Goal: Task Accomplishment & Management: Use online tool/utility

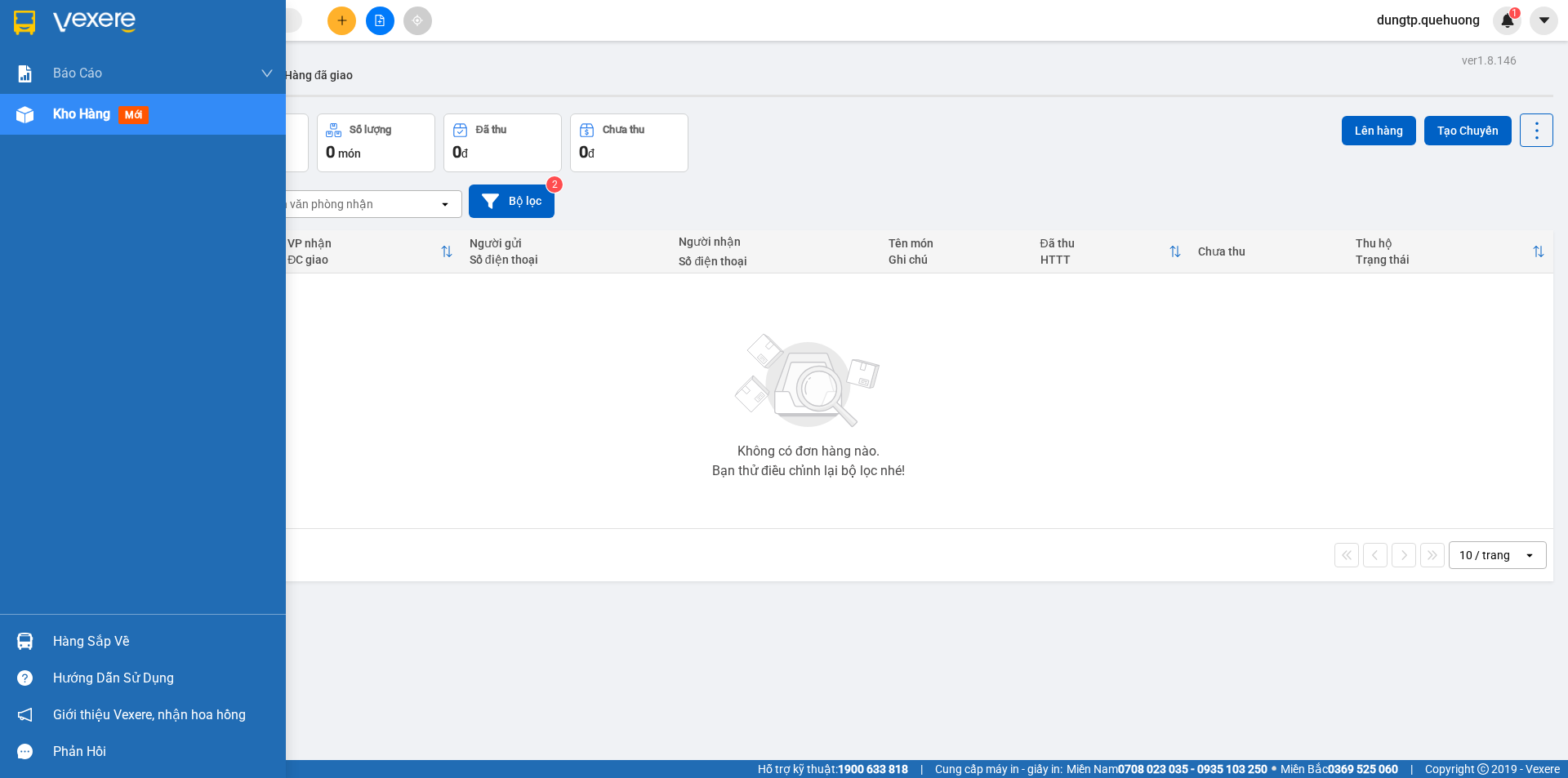
click at [37, 636] on div at bounding box center [24, 641] width 28 height 28
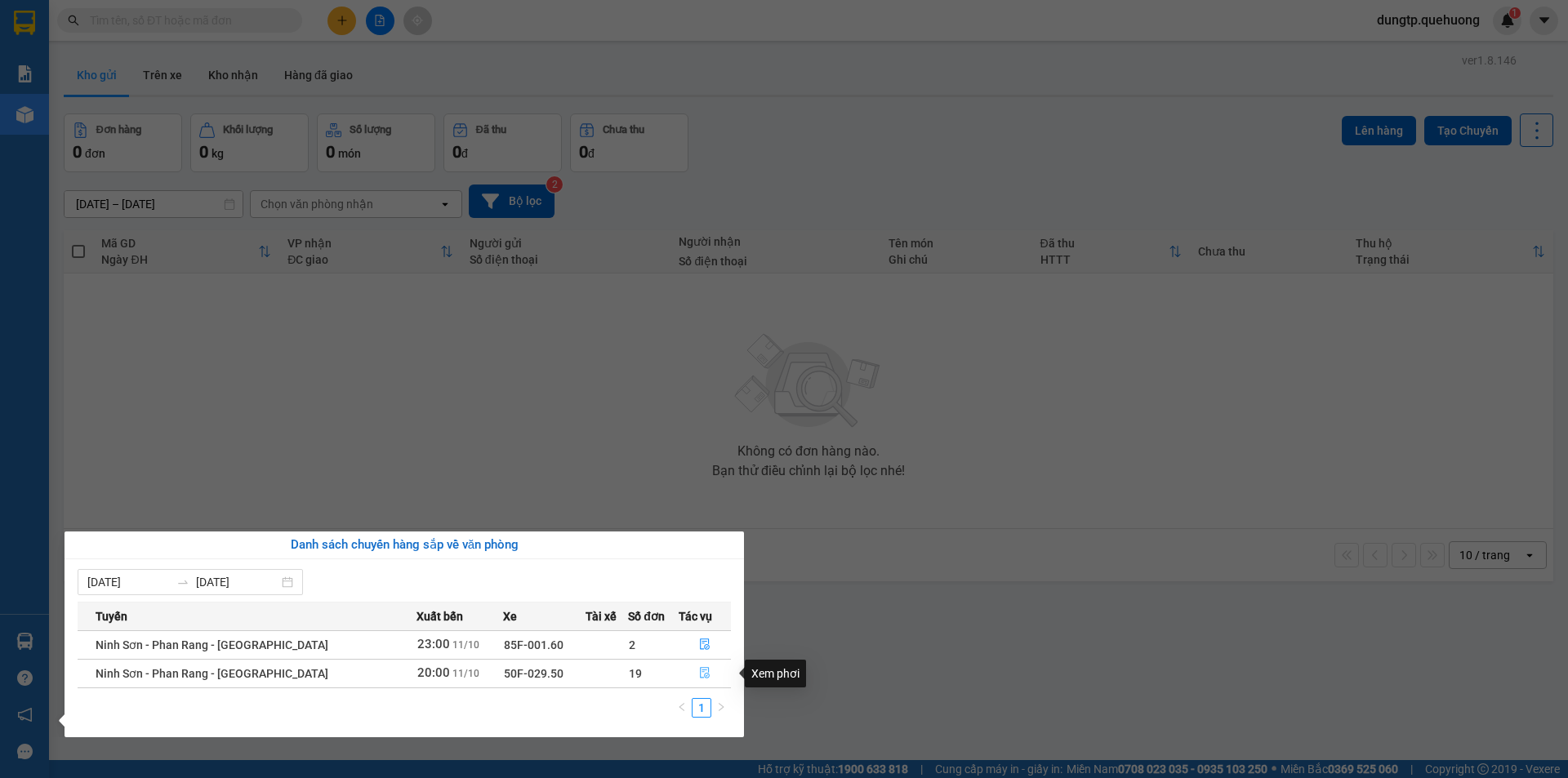
click at [701, 675] on icon "file-done" at bounding box center [704, 673] width 9 height 11
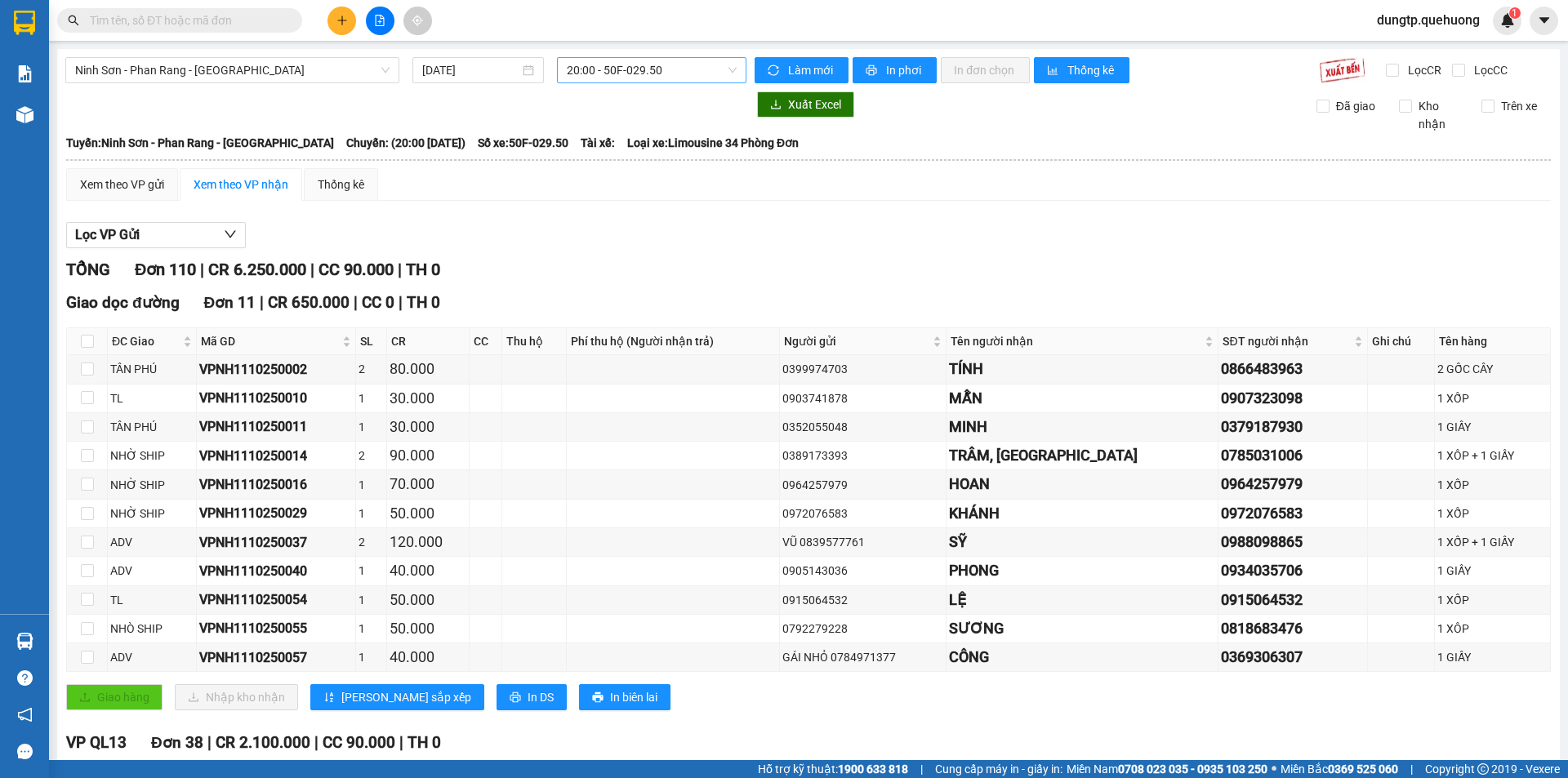
click at [643, 68] on span "20:00 - 50F-029.50" at bounding box center [651, 70] width 170 height 24
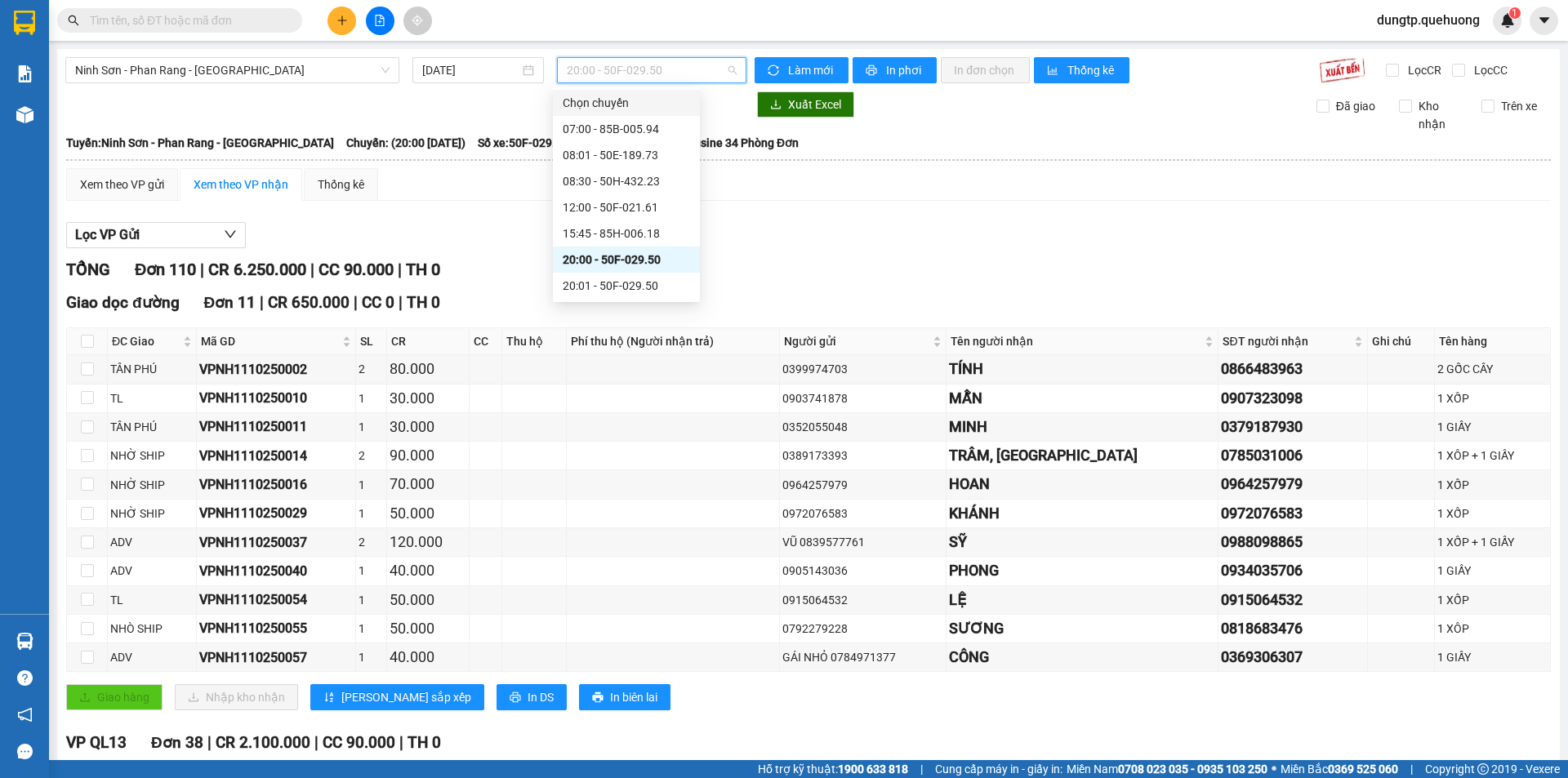
click at [620, 103] on div "Chọn chuyến" at bounding box center [627, 102] width 127 height 18
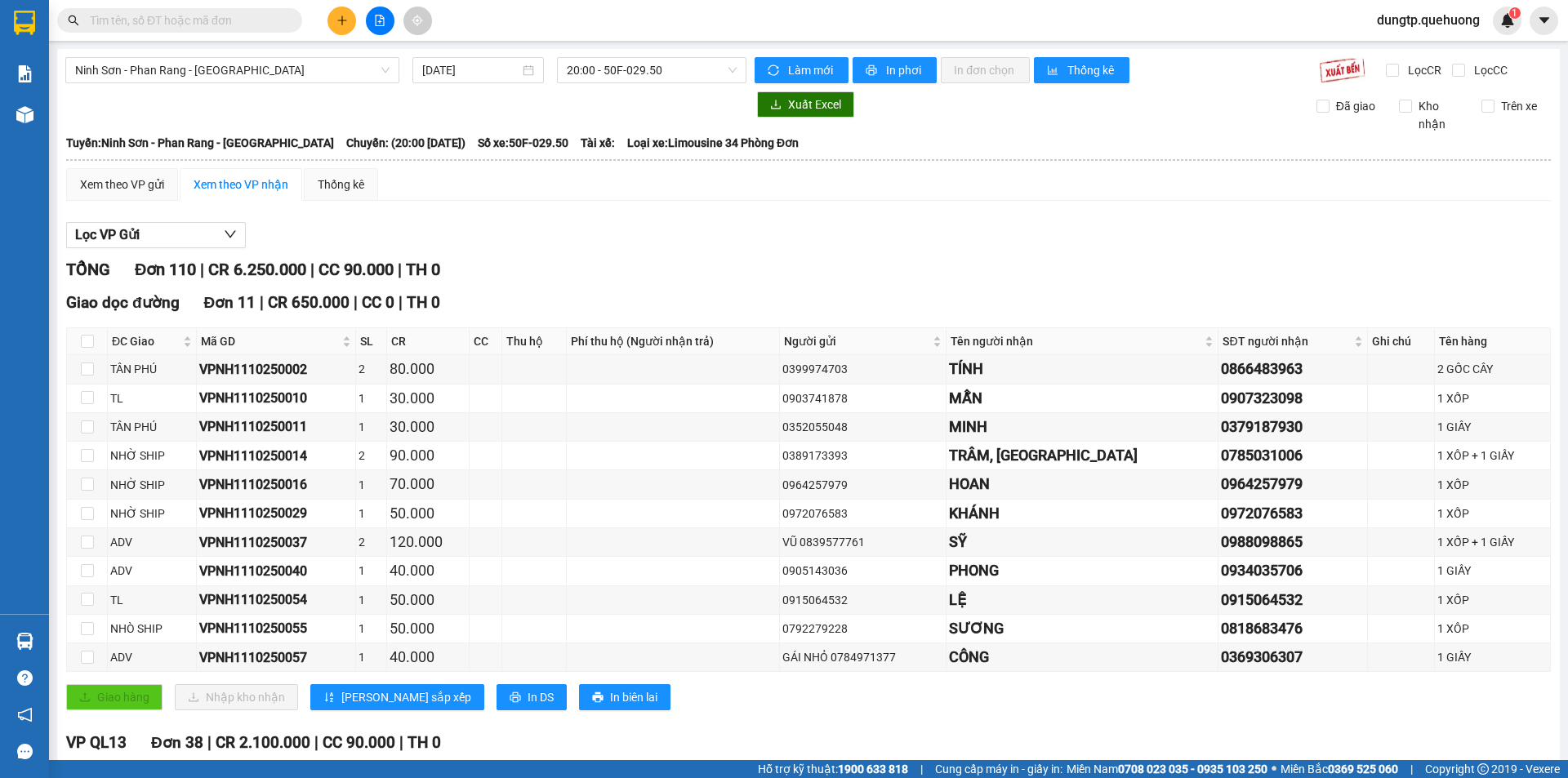
click at [126, 191] on div "Xem theo VP gửi" at bounding box center [122, 184] width 84 height 18
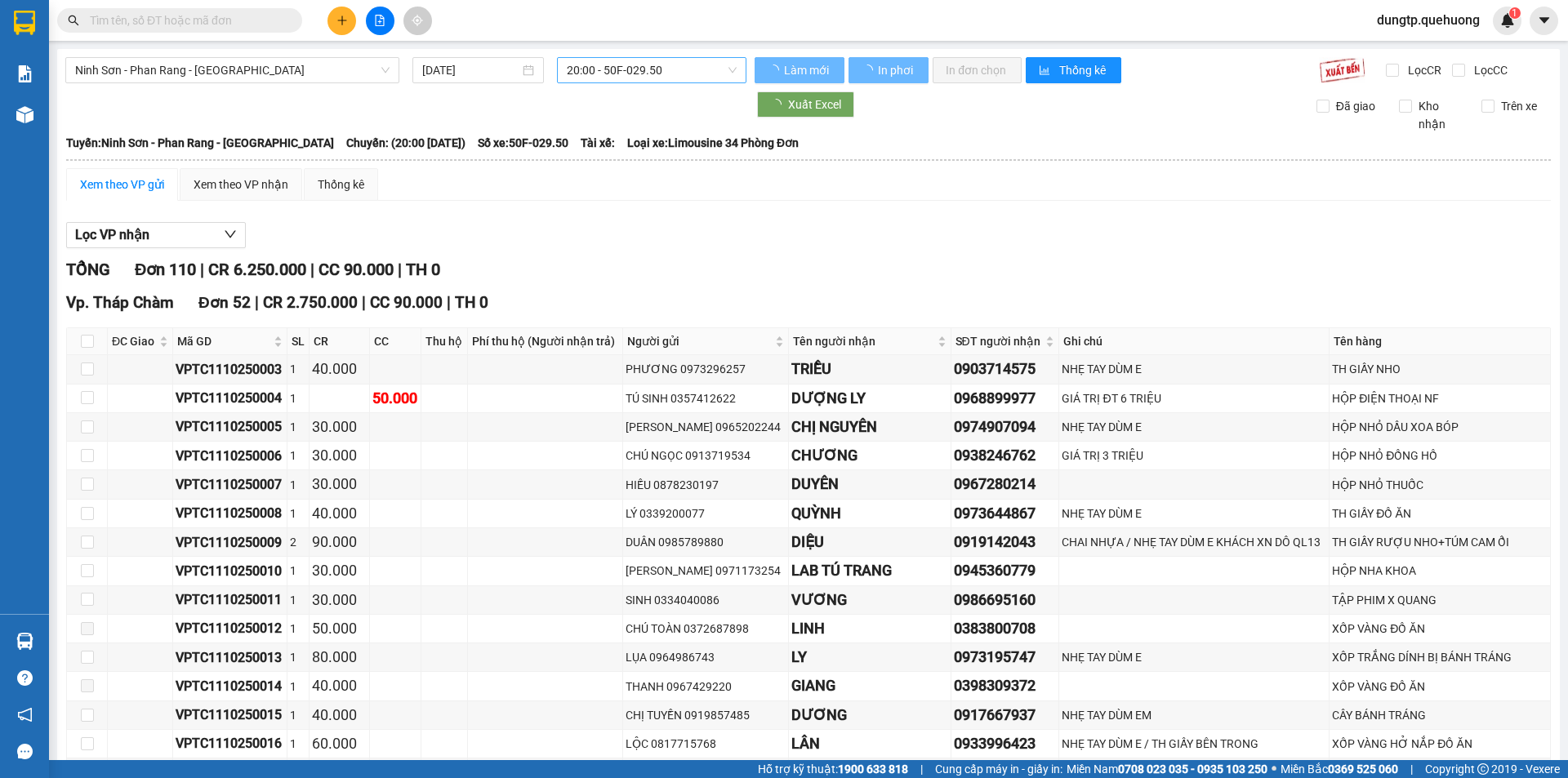
click at [657, 72] on span "20:00 - 50F-029.50" at bounding box center [651, 70] width 170 height 24
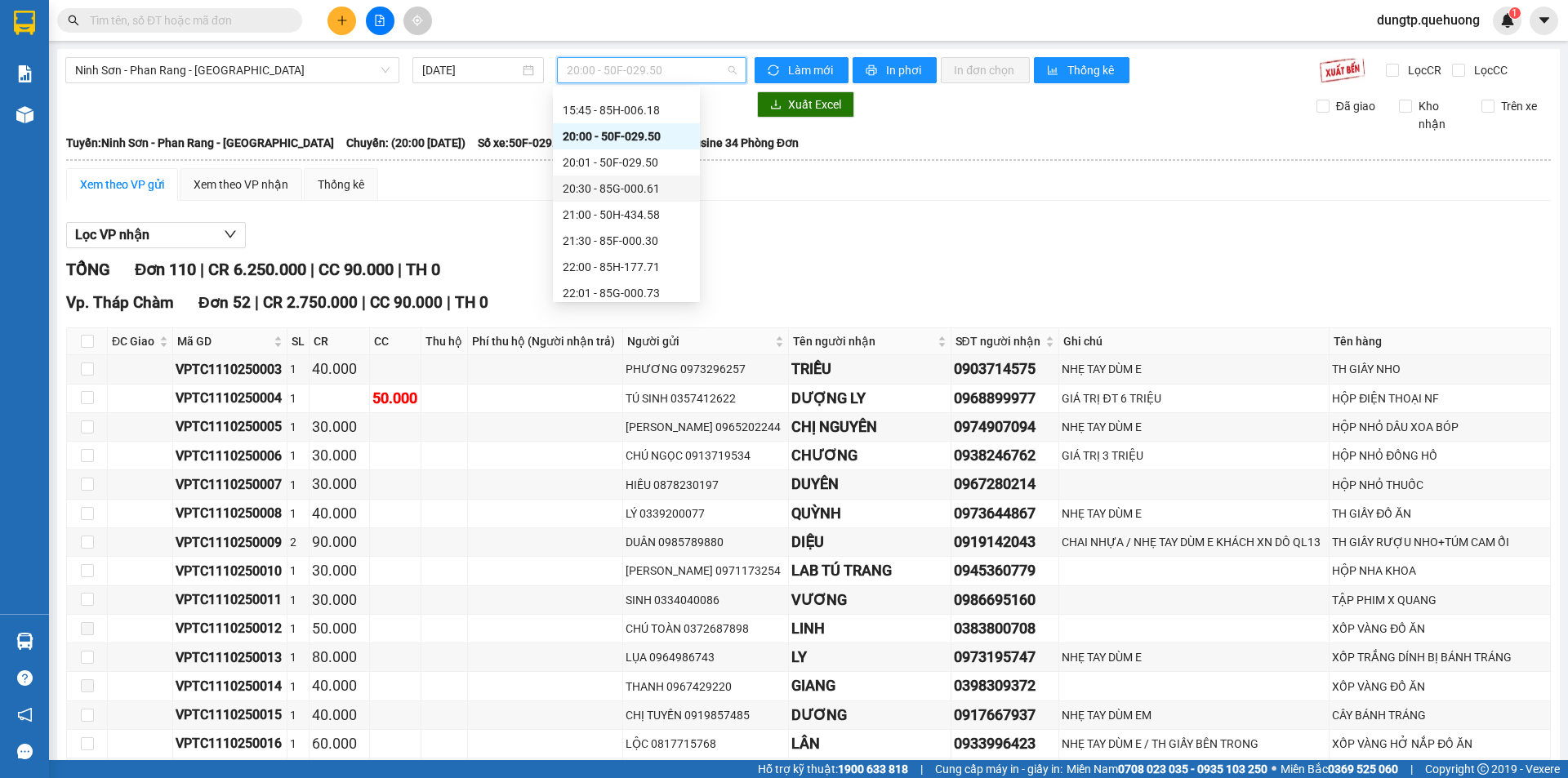
scroll to position [157, 0]
click at [626, 282] on div "23:00 - 85F-001.60" at bounding box center [627, 286] width 127 height 18
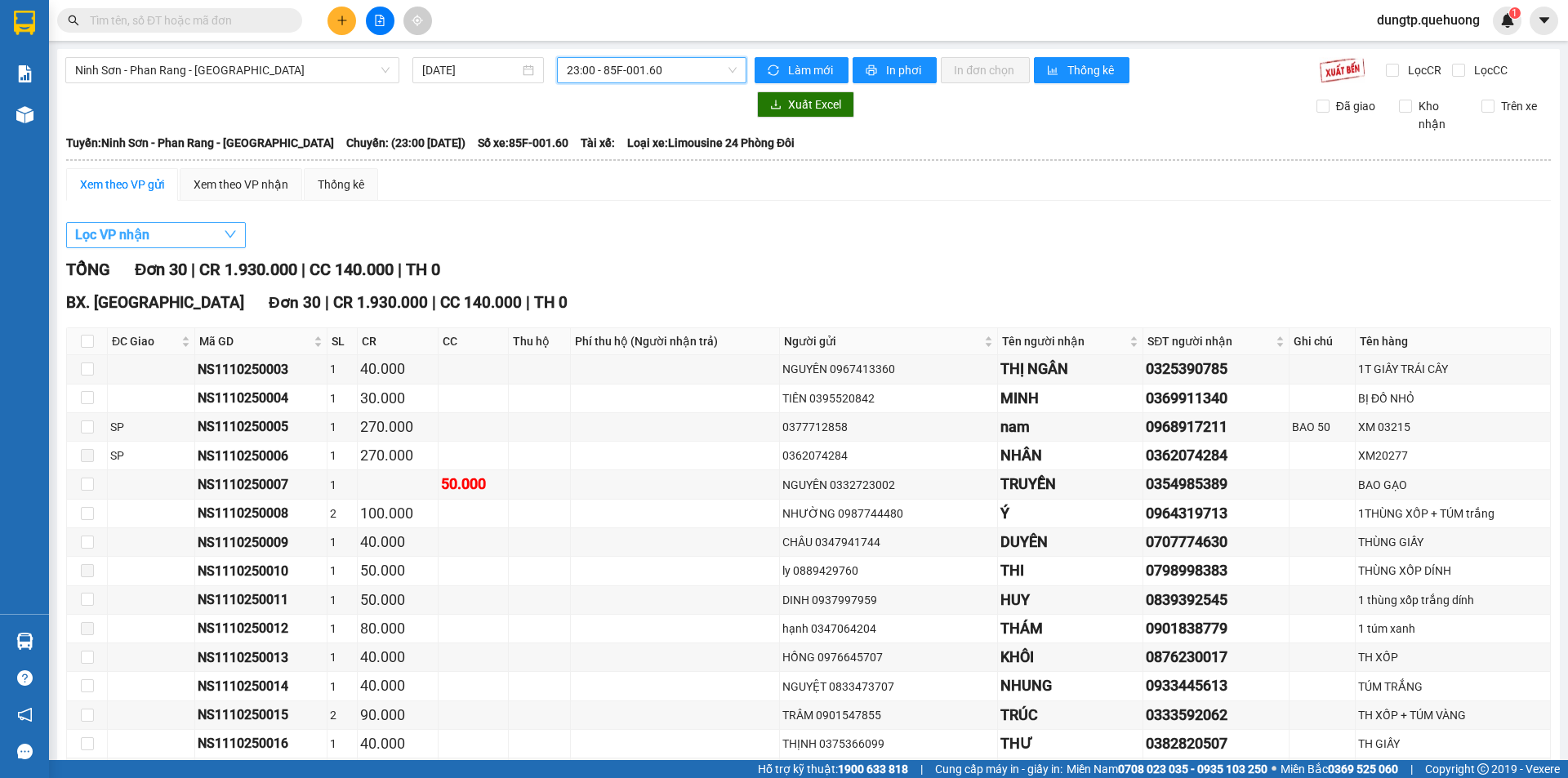
click at [159, 235] on button "Lọc VP nhận" at bounding box center [156, 235] width 180 height 26
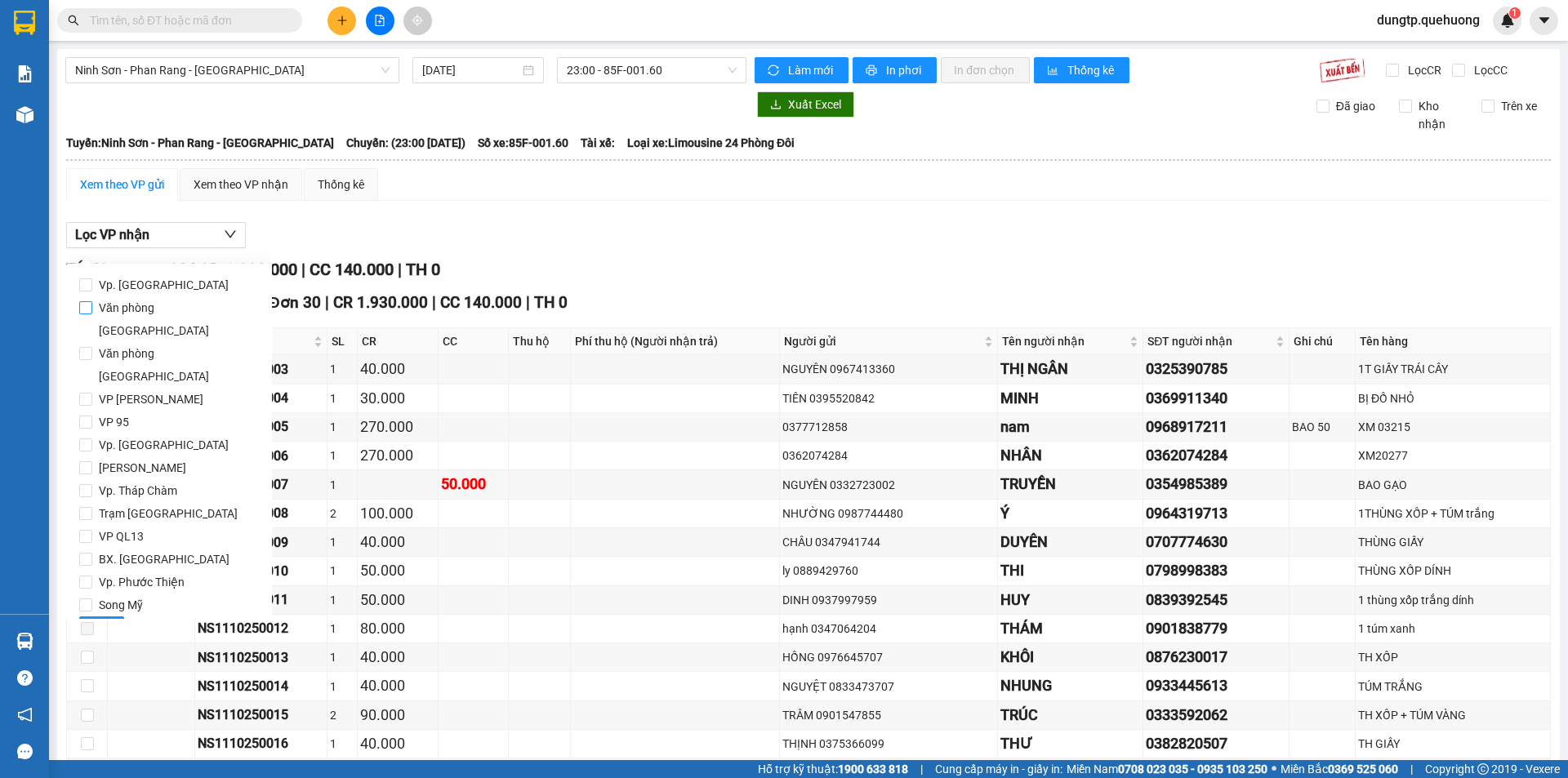
click at [133, 306] on span "Văn phòng Tân Phú" at bounding box center [176, 318] width 167 height 46
click at [92, 306] on input "Văn phòng Tân Phú" at bounding box center [85, 307] width 13 height 13
checkbox input "true"
click at [103, 621] on span "Lọc" at bounding box center [102, 629] width 19 height 18
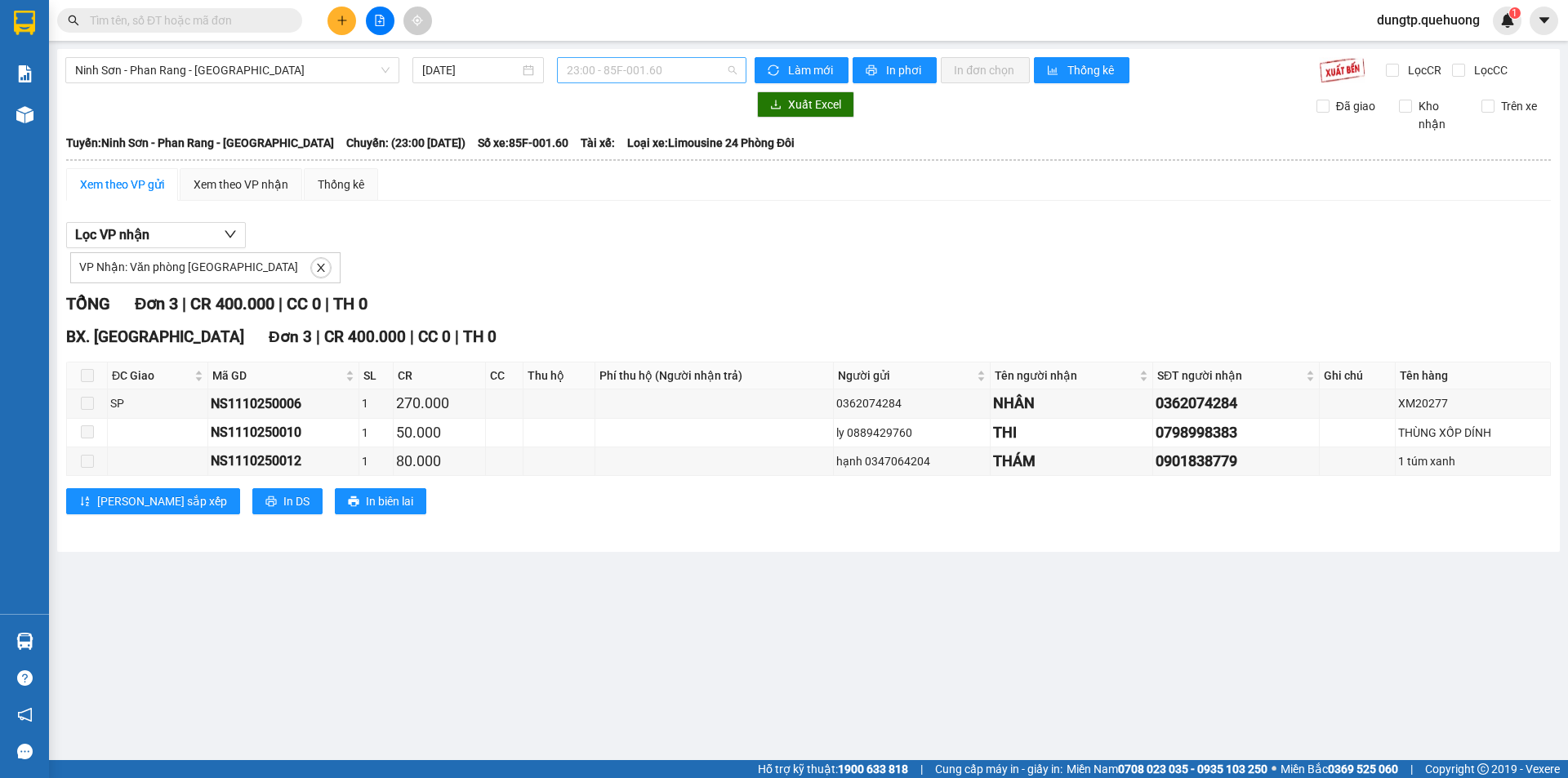
click at [657, 69] on span "23:00 - 85F-001.60" at bounding box center [651, 70] width 170 height 24
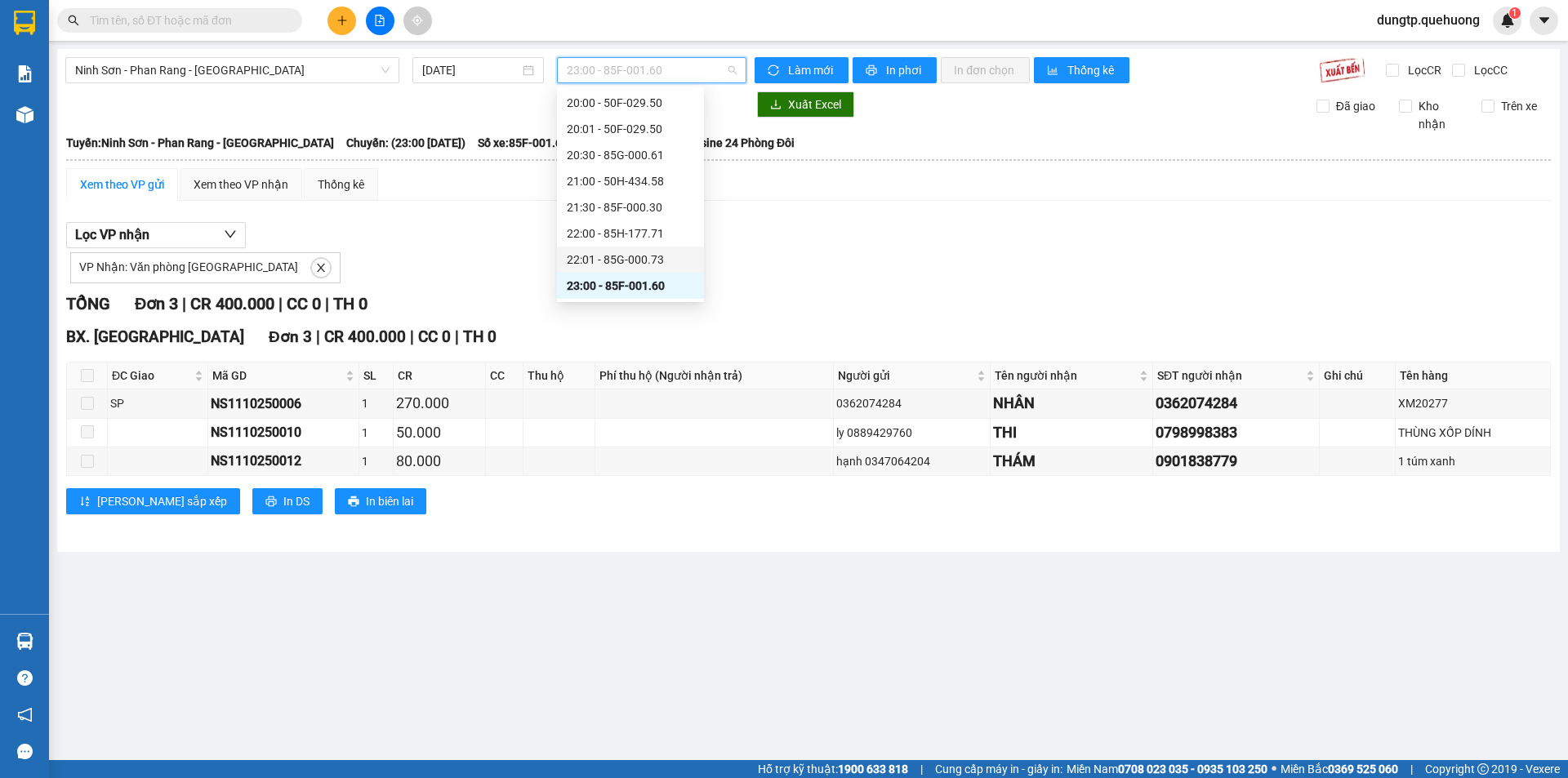
click at [621, 263] on div "22:01 - 85G-000.73" at bounding box center [630, 259] width 127 height 18
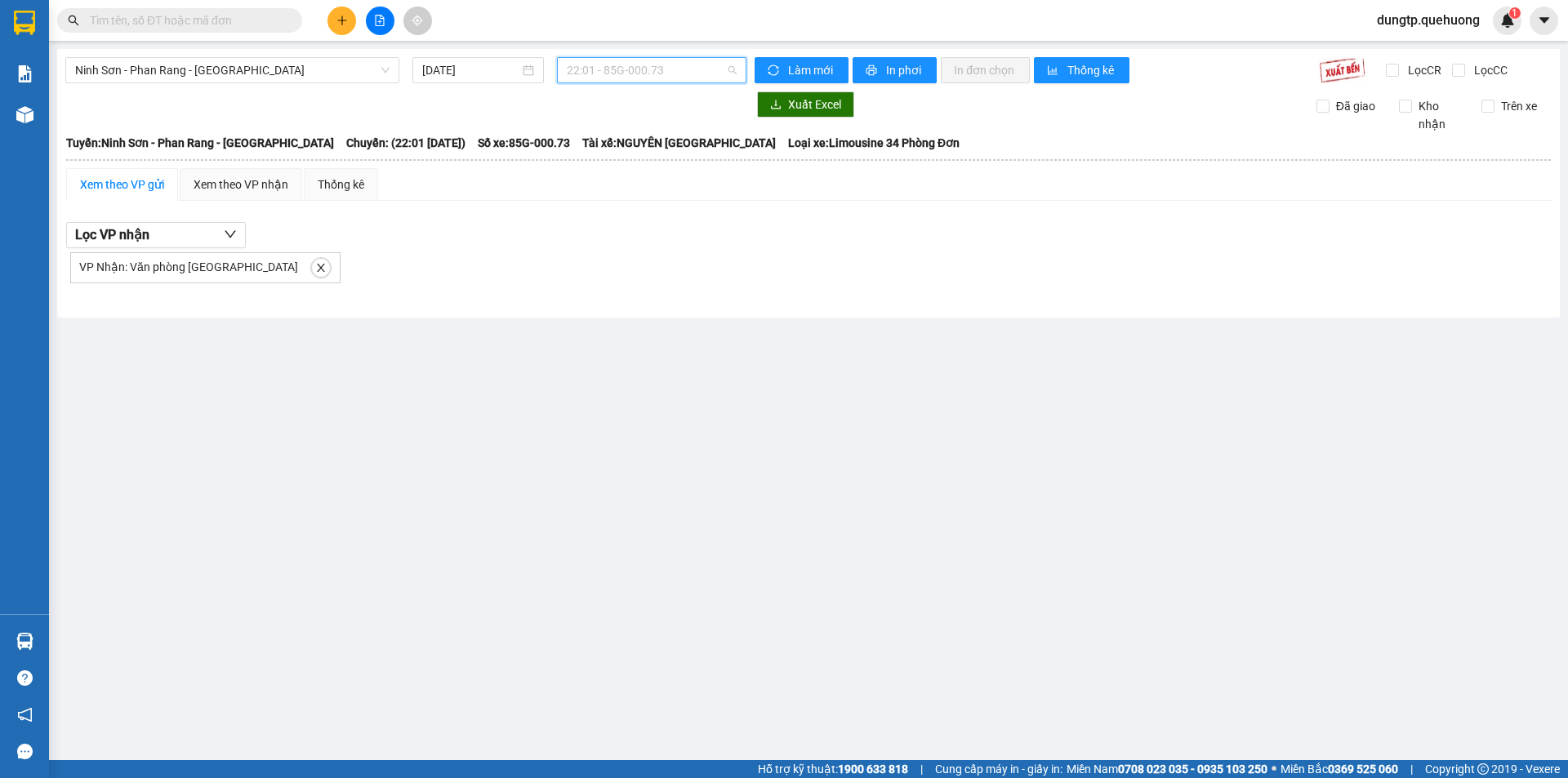
click at [693, 71] on span "22:01 - 85G-000.73" at bounding box center [651, 70] width 170 height 24
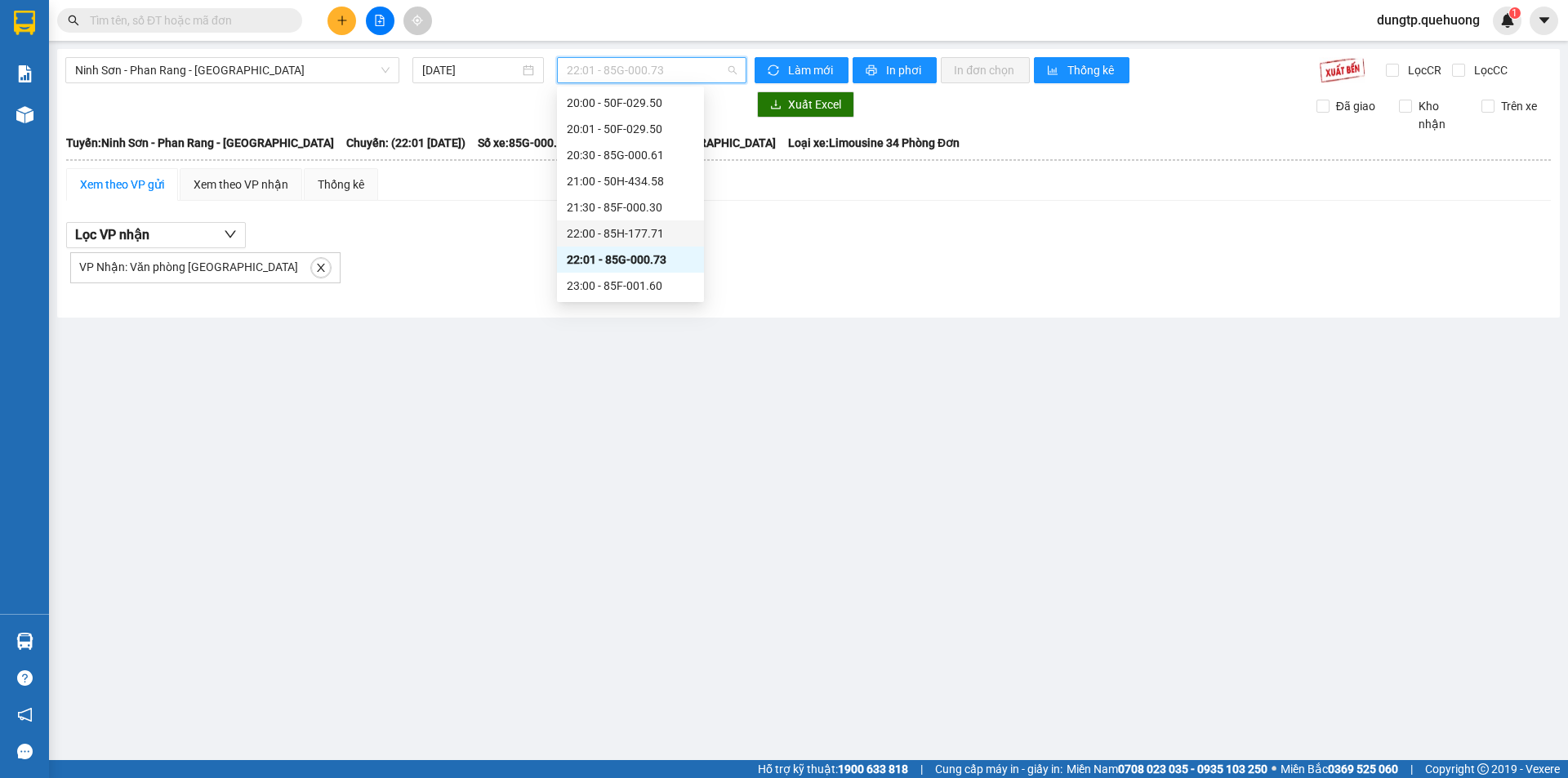
click at [654, 232] on div "22:00 - 85H-177.71" at bounding box center [630, 233] width 127 height 18
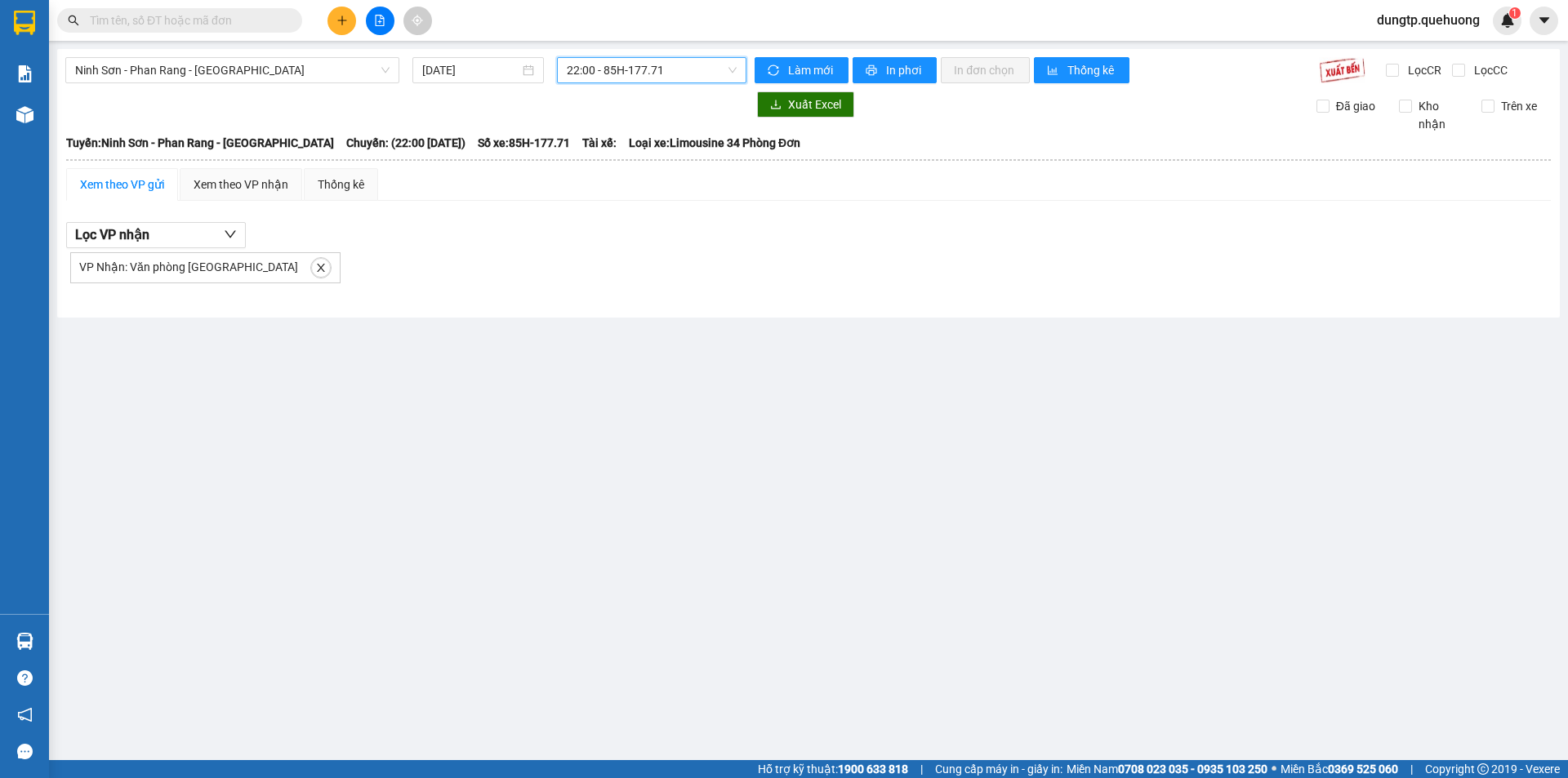
click at [661, 74] on span "22:00 - 85H-177.71" at bounding box center [651, 70] width 170 height 24
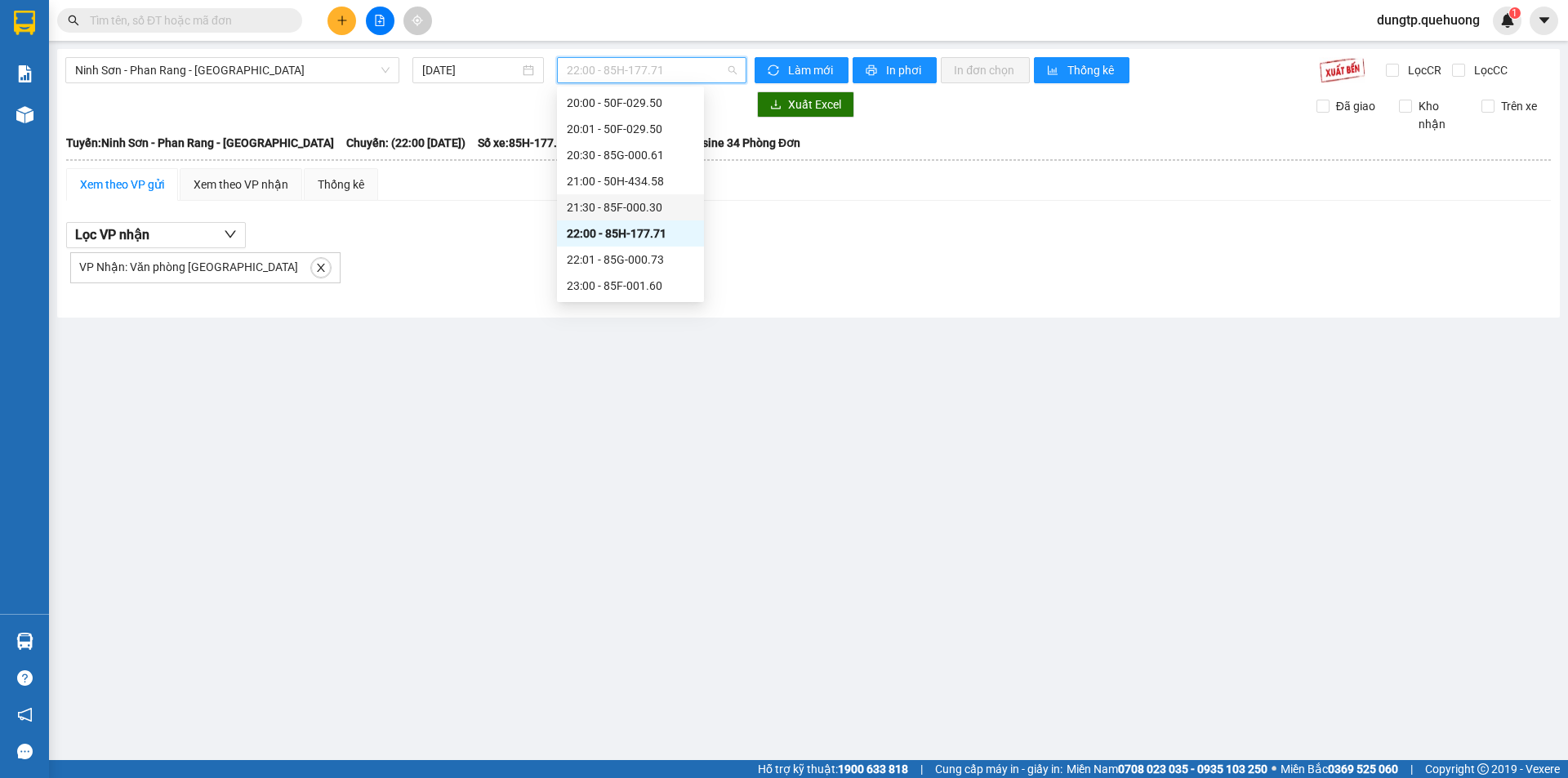
click at [641, 208] on div "21:30 - 85F-000.30" at bounding box center [630, 207] width 127 height 18
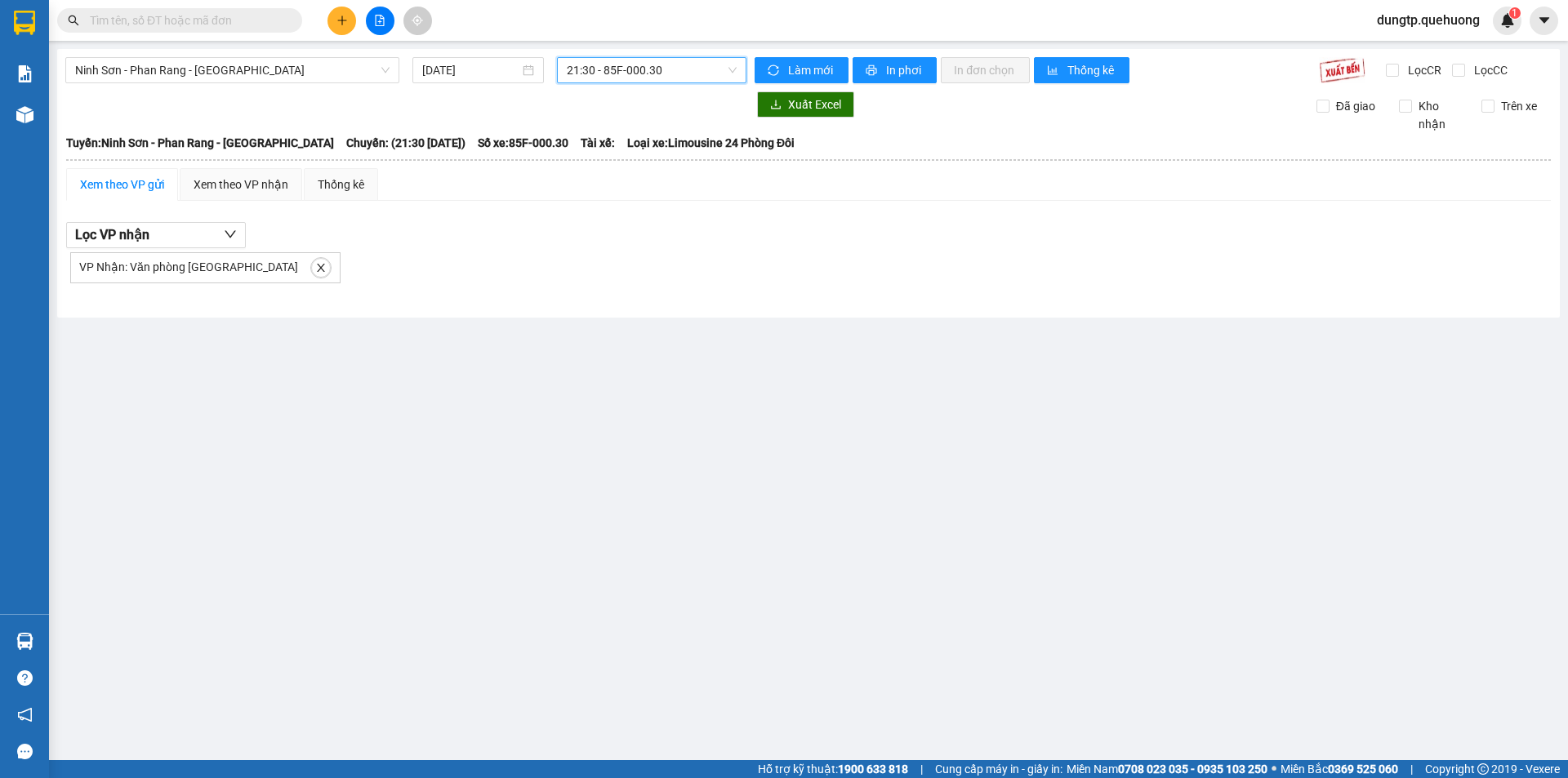
click at [662, 71] on span "21:30 - 85F-000.30" at bounding box center [651, 70] width 170 height 24
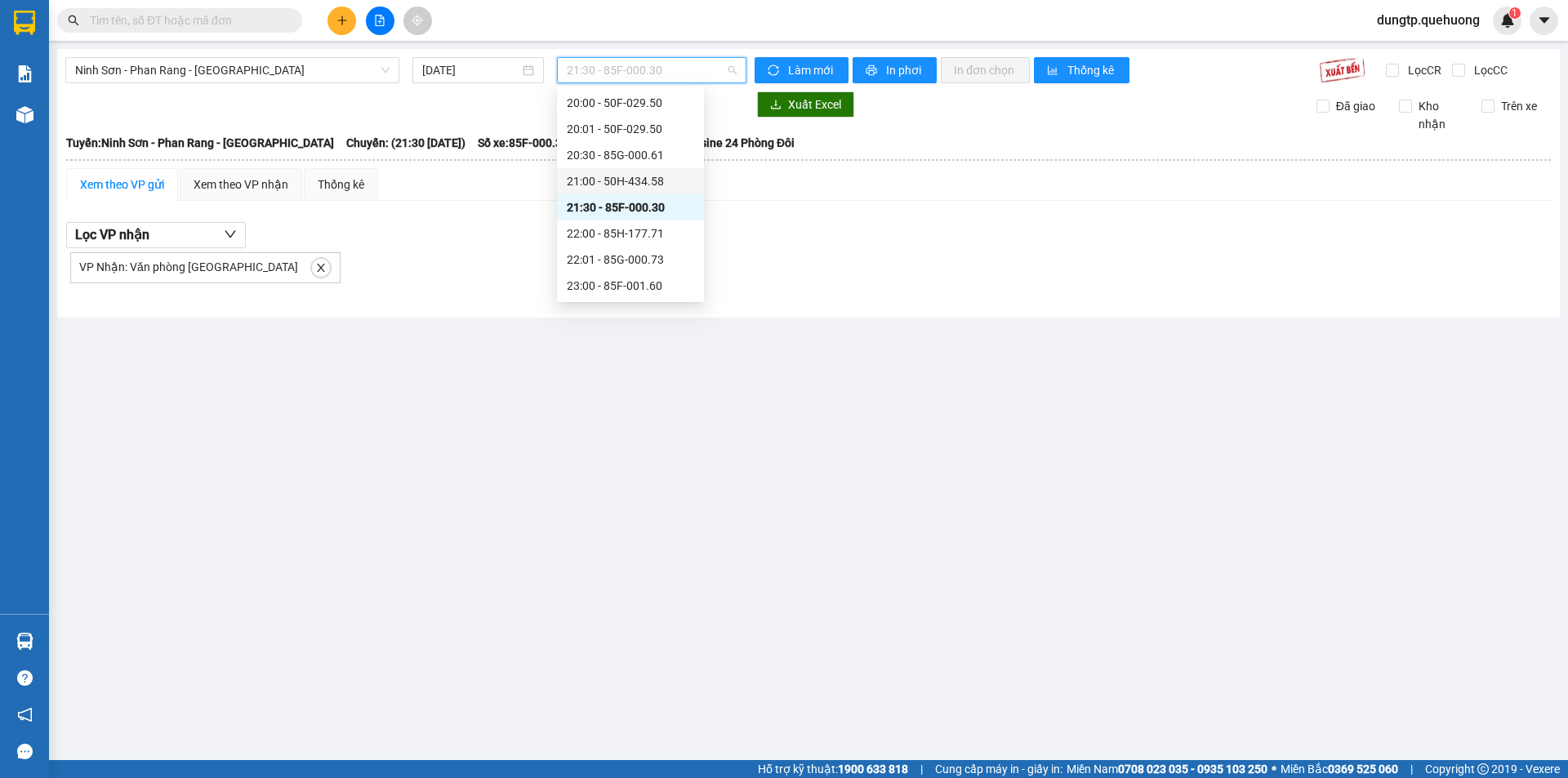
click at [651, 172] on div "21:00 - 50H-434.58" at bounding box center [630, 181] width 147 height 26
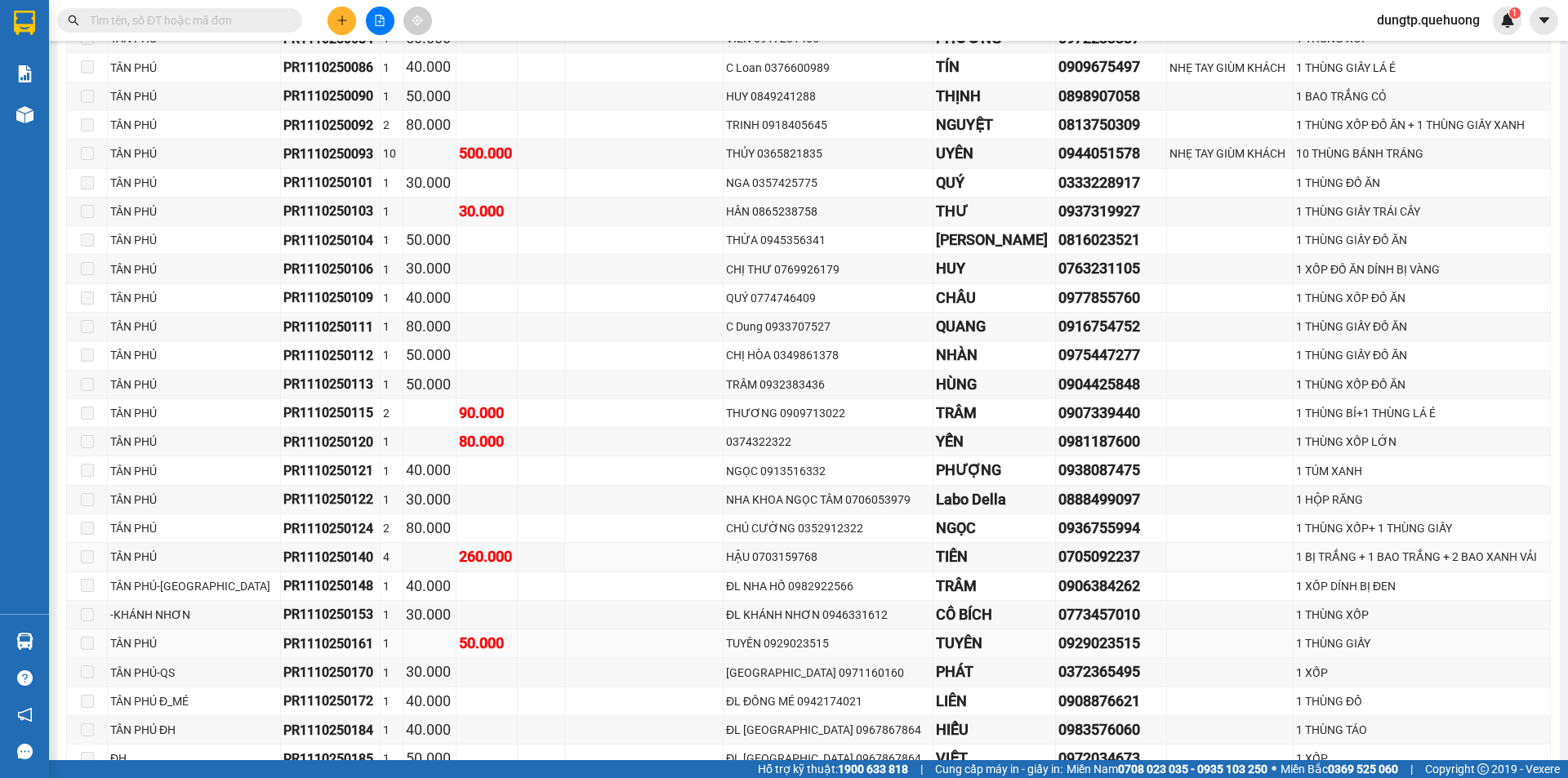
scroll to position [895, 0]
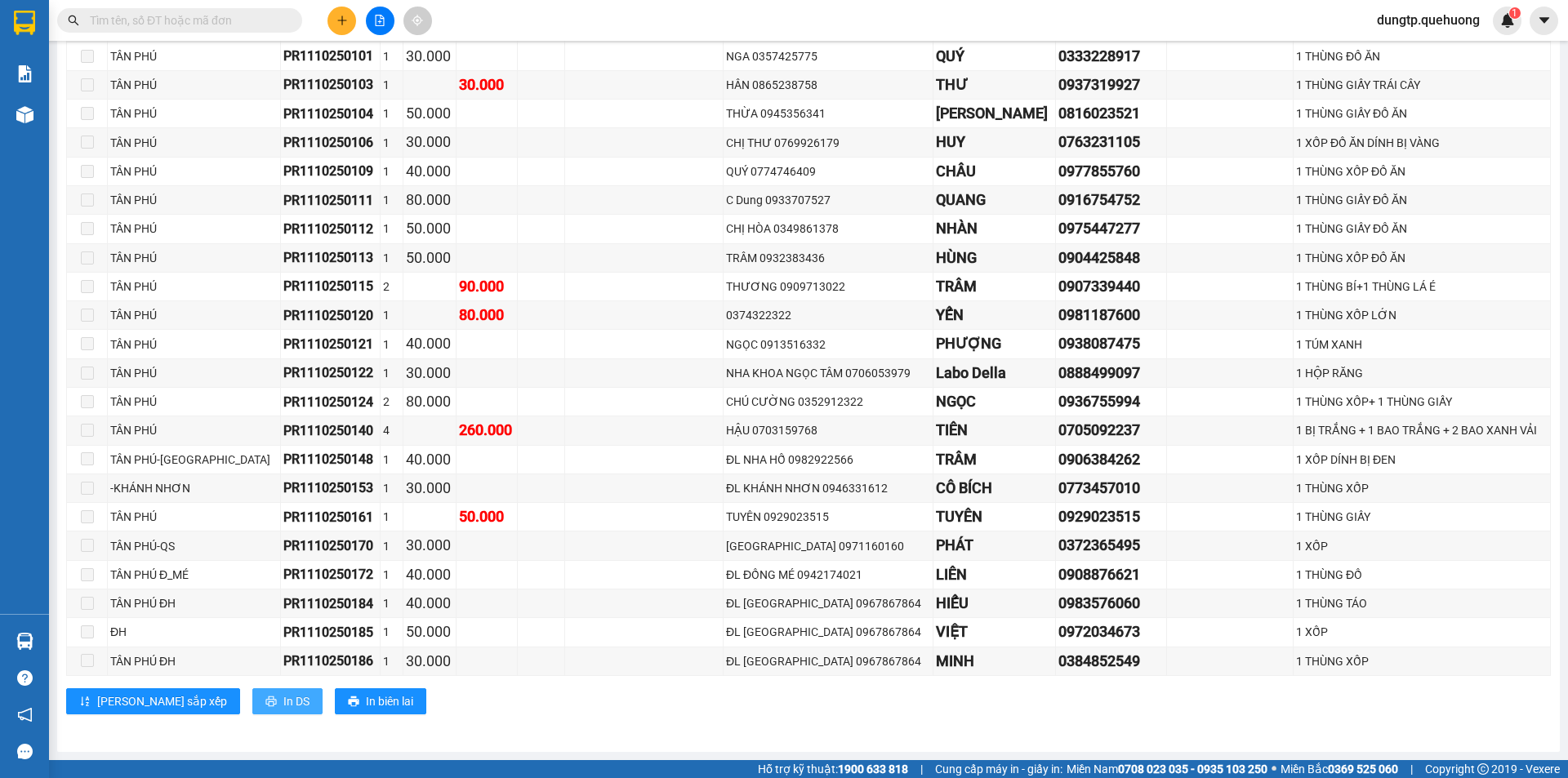
click at [283, 702] on span "In DS" at bounding box center [296, 701] width 26 height 18
click at [283, 707] on span "In DS" at bounding box center [296, 701] width 26 height 18
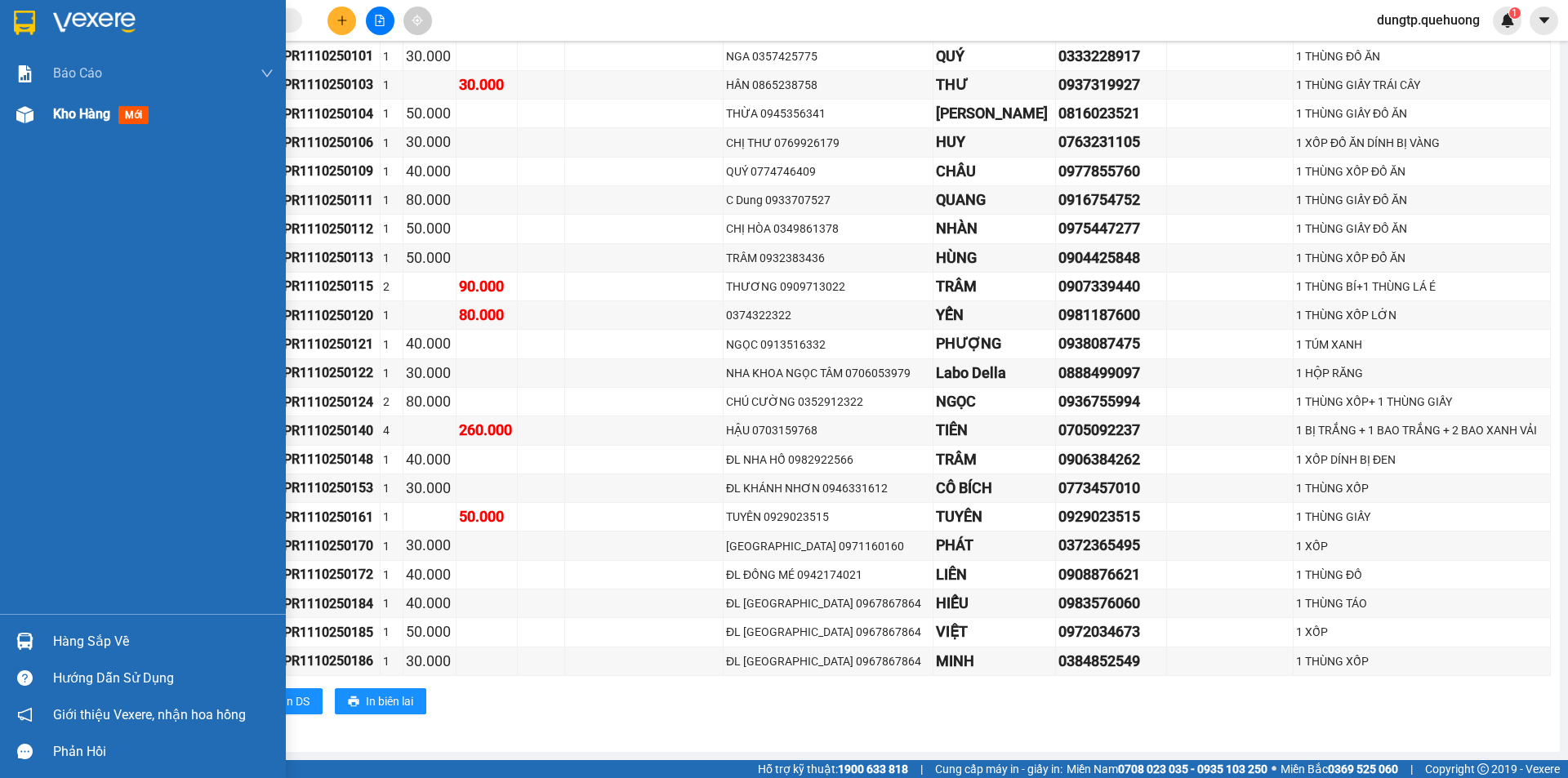
click at [46, 116] on div "Kho hàng mới" at bounding box center [143, 114] width 286 height 40
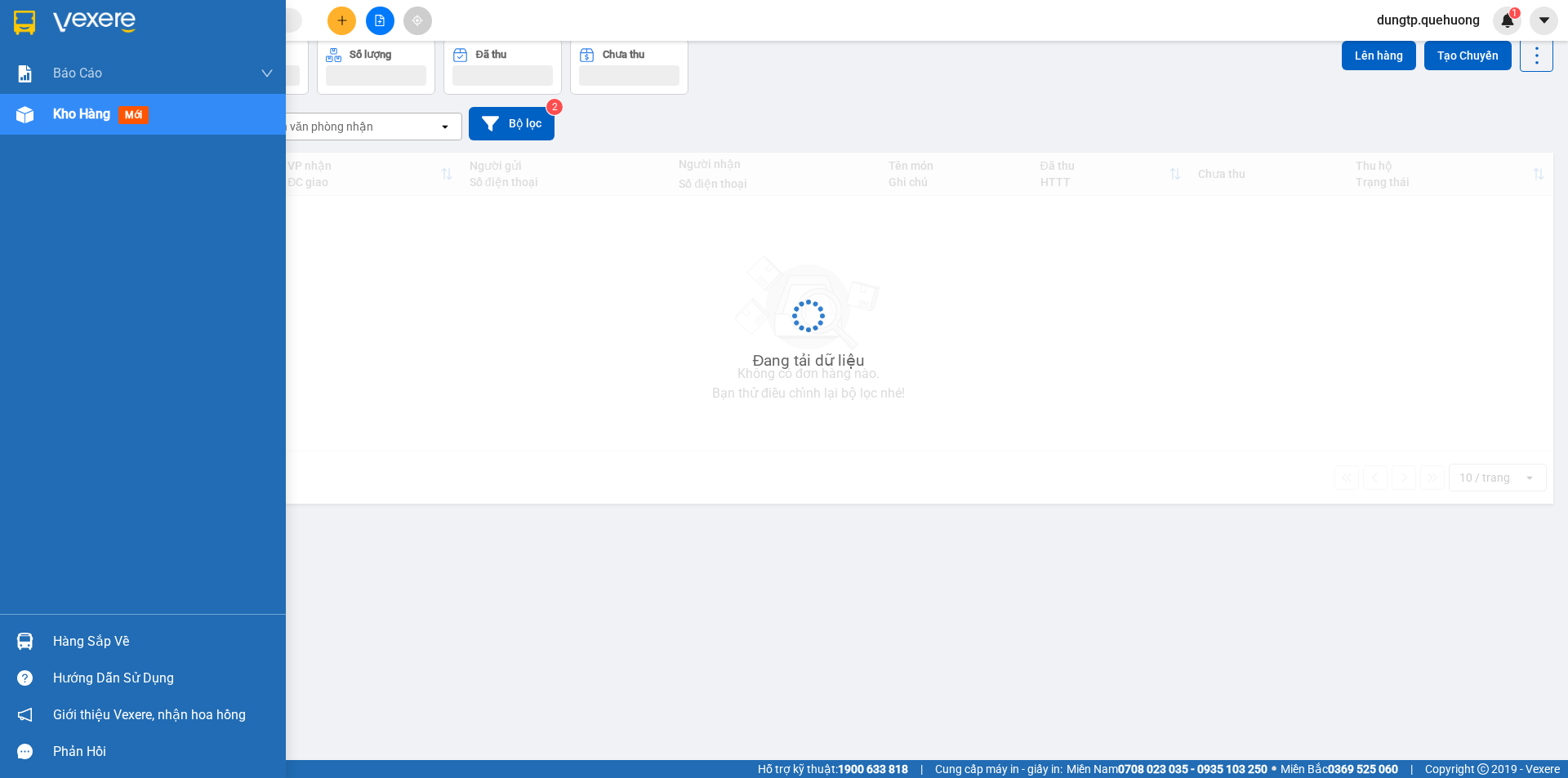
scroll to position [75, 0]
